Goal: Task Accomplishment & Management: Manage account settings

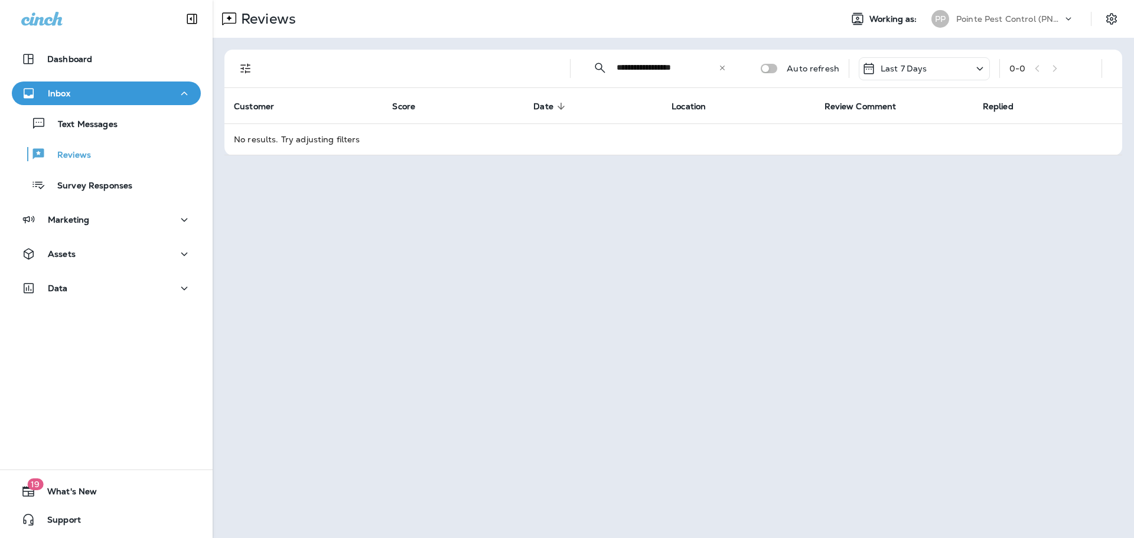
click at [667, 69] on icon at bounding box center [722, 67] width 5 height 5
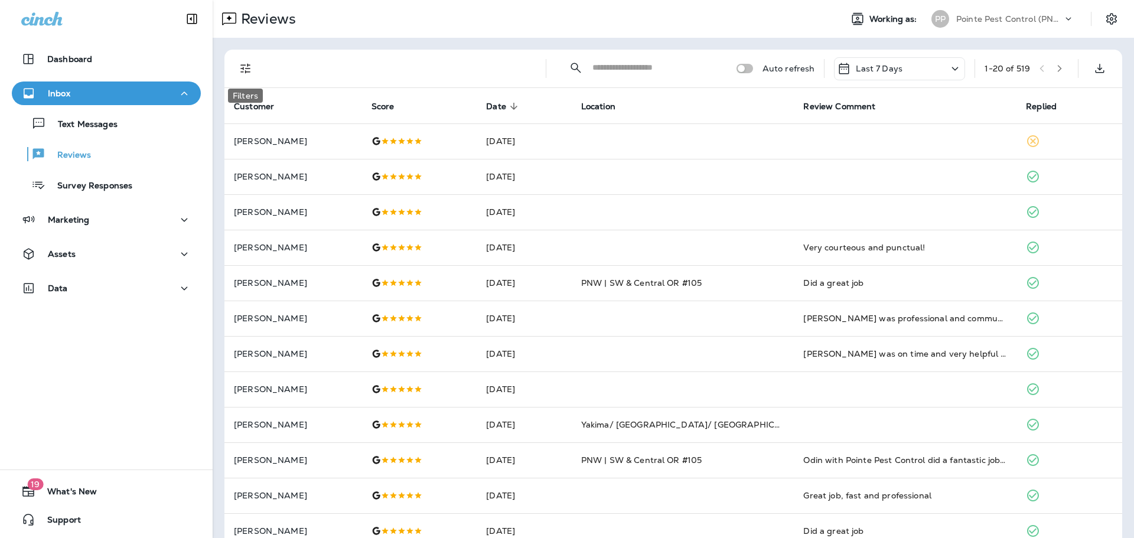
click at [240, 64] on icon "Filters" at bounding box center [246, 68] width 14 height 14
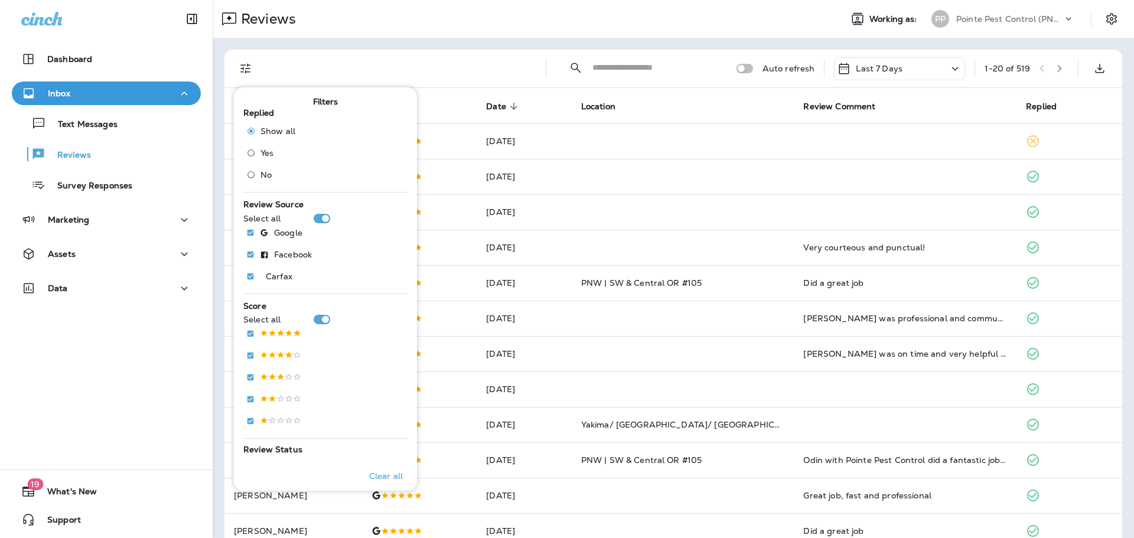
click at [262, 171] on span "No" at bounding box center [266, 174] width 11 height 9
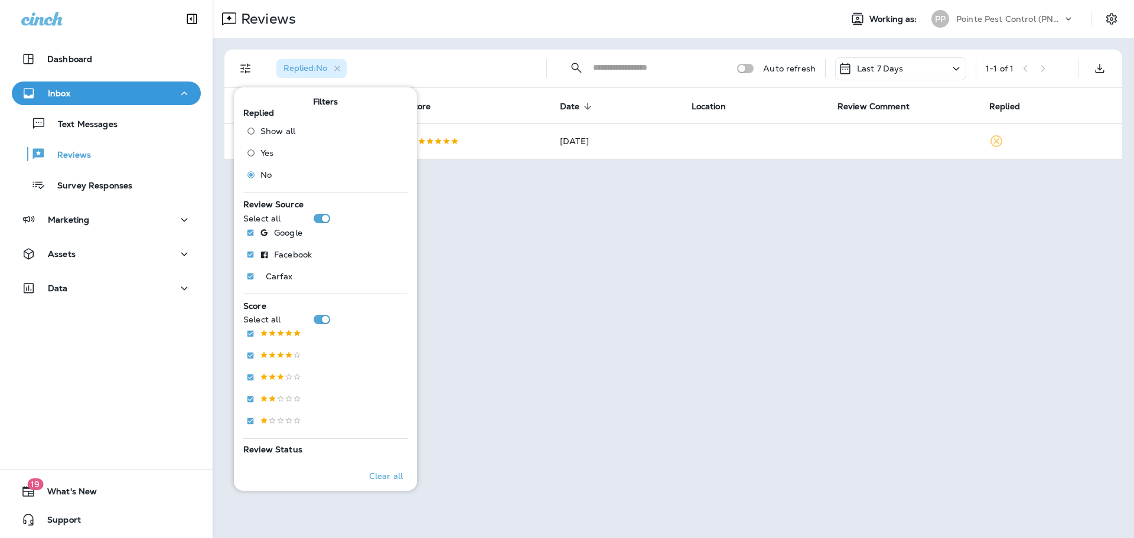
click at [505, 43] on div "Replied : No ​ ​ Auto refresh Last 7 Days 1 - 1 of 1 Customer Score Date sorted…" at bounding box center [674, 105] width 922 height 134
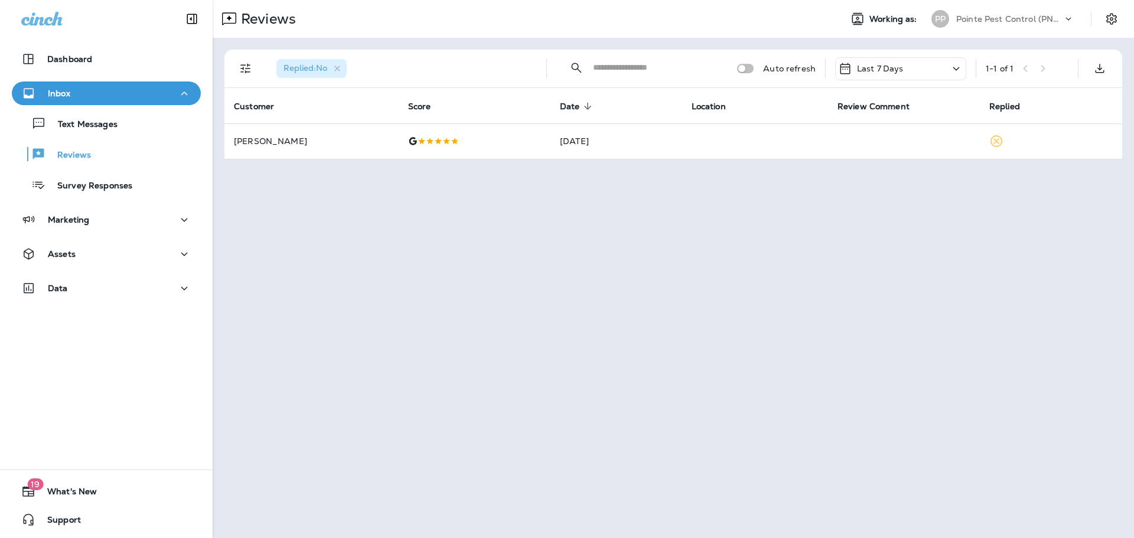
click at [667, 18] on div at bounding box center [1117, 18] width 33 height 21
click at [667, 20] on icon "Settings" at bounding box center [1112, 18] width 11 height 11
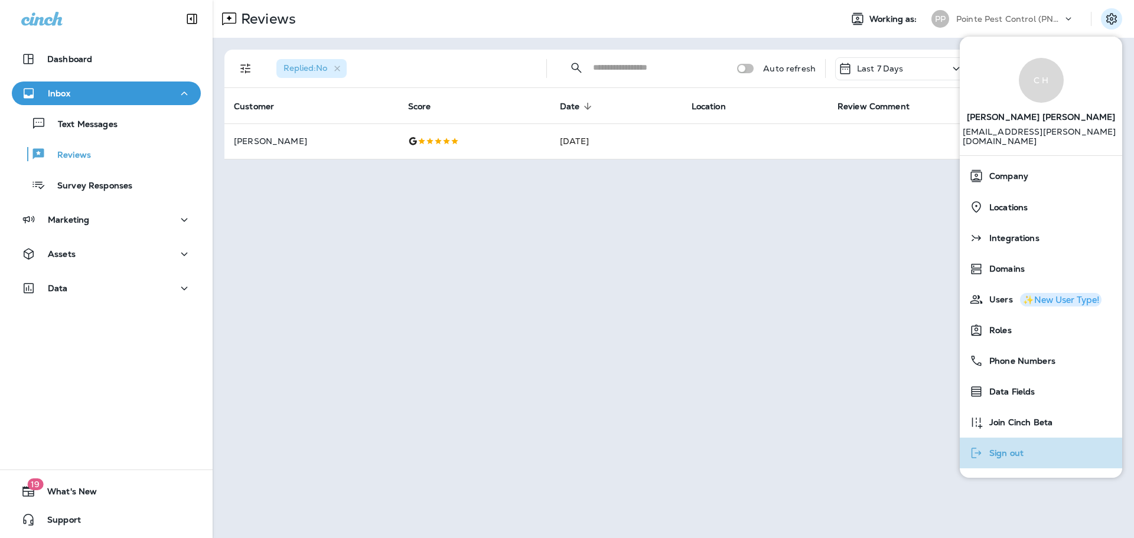
click at [667, 441] on div "Sign out" at bounding box center [997, 453] width 64 height 24
